Goal: Find specific page/section: Find specific page/section

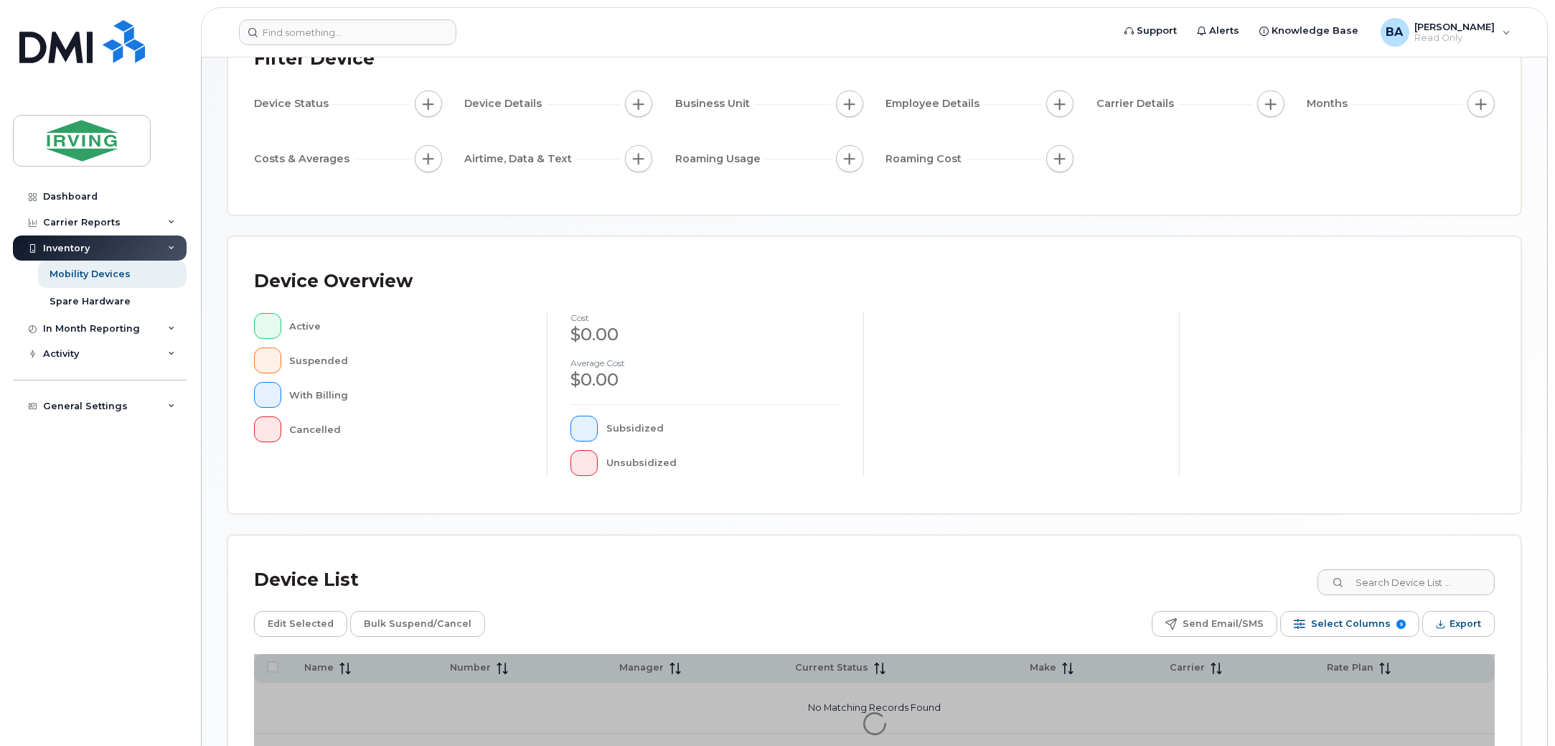
scroll to position [241, 0]
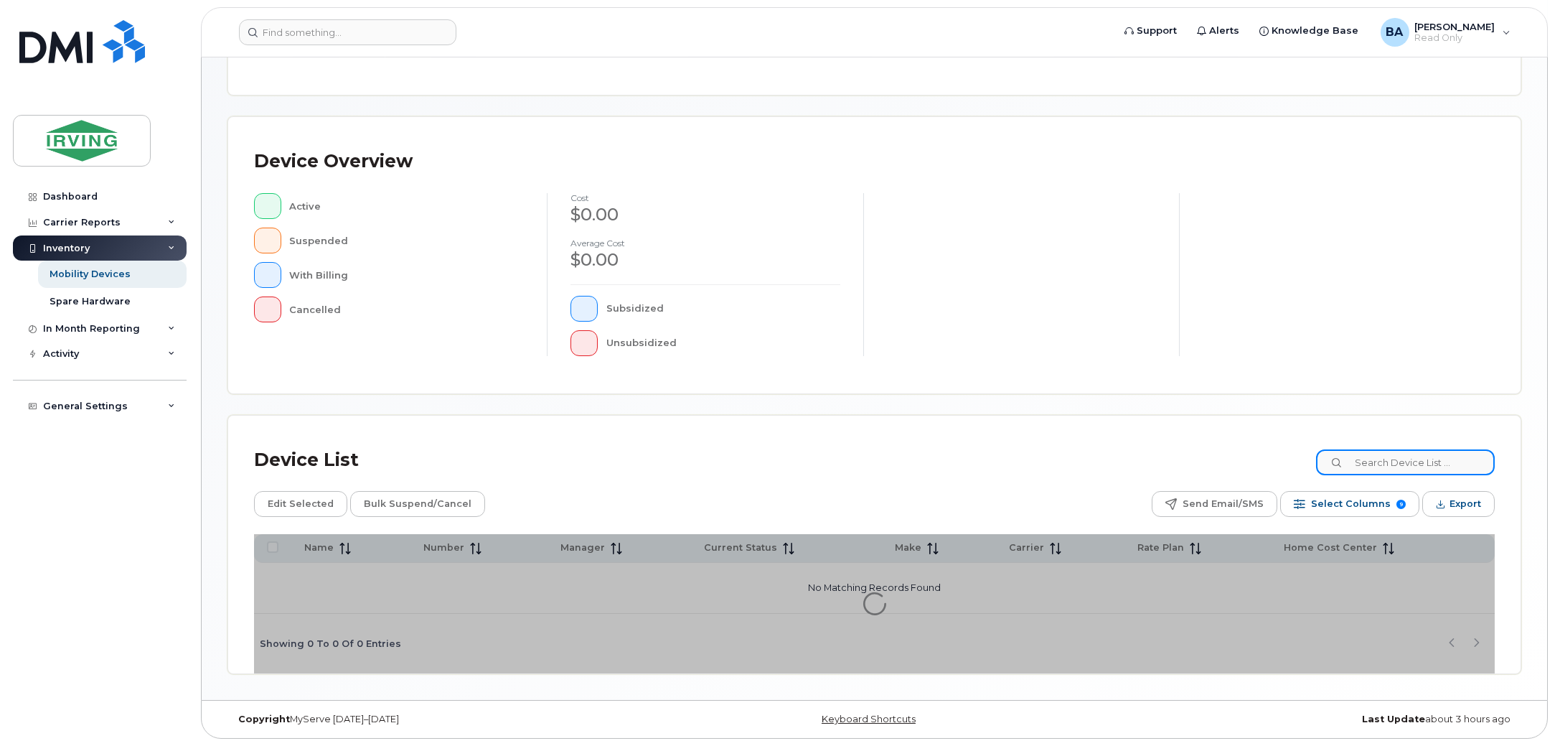
click at [1377, 471] on input at bounding box center [1405, 462] width 179 height 26
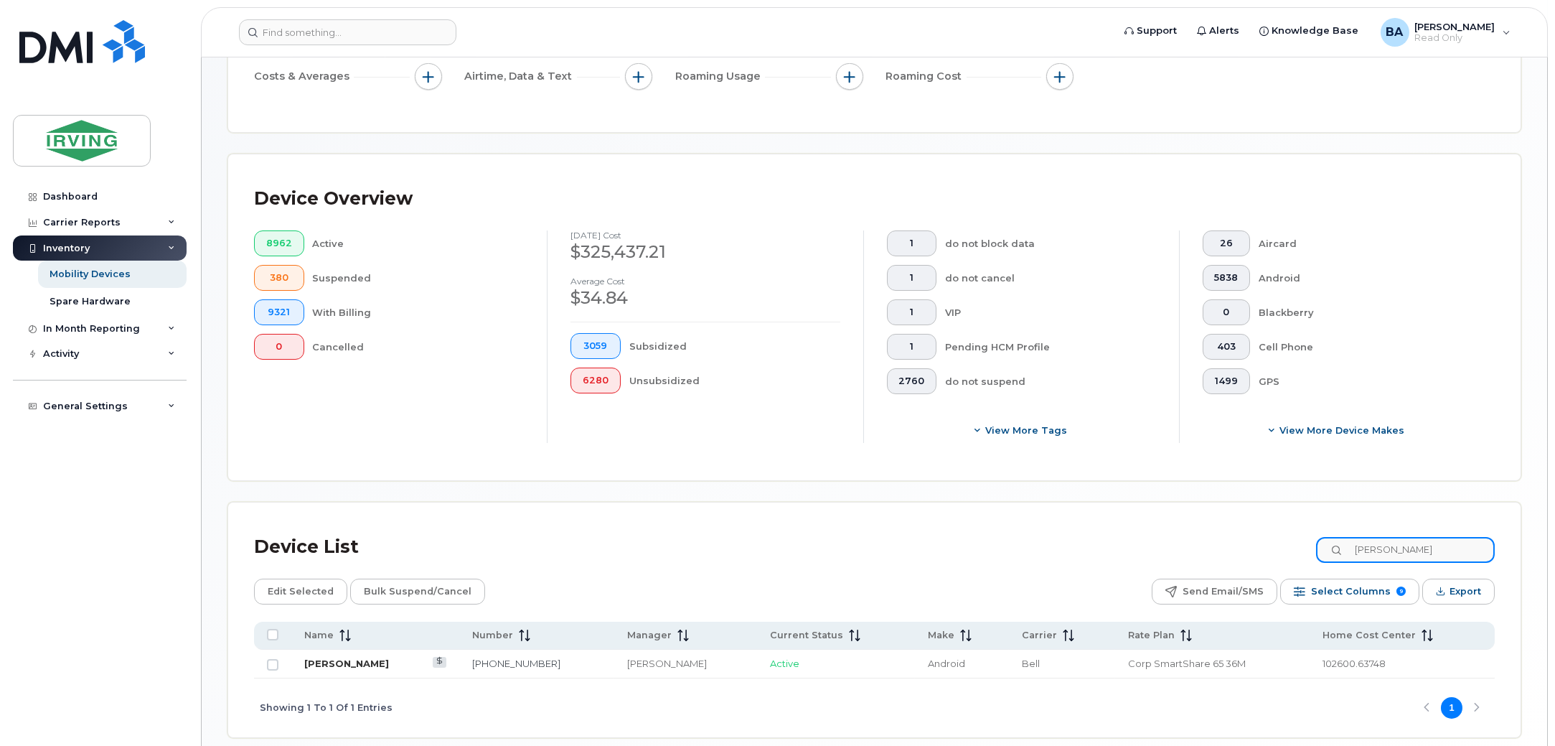
type input "emily small"
click at [345, 667] on link "[PERSON_NAME]" at bounding box center [346, 662] width 85 height 11
